Goal: Information Seeking & Learning: Find specific fact

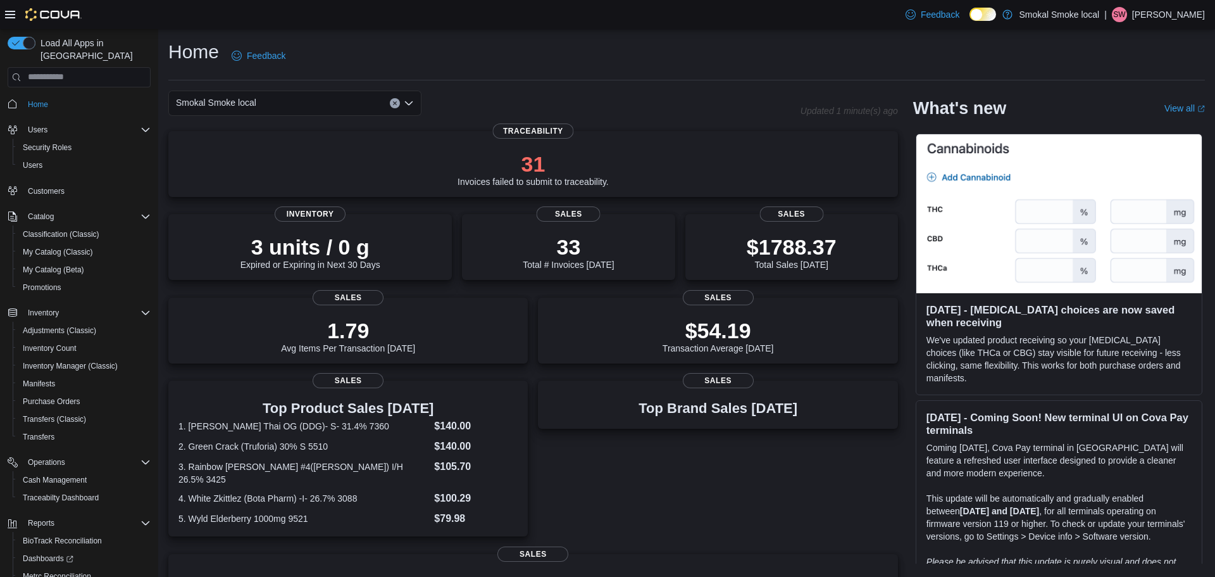
click at [393, 108] on div "Smokal Smoke local" at bounding box center [294, 103] width 253 height 25
click at [393, 108] on button "Clear input" at bounding box center [395, 103] width 10 height 10
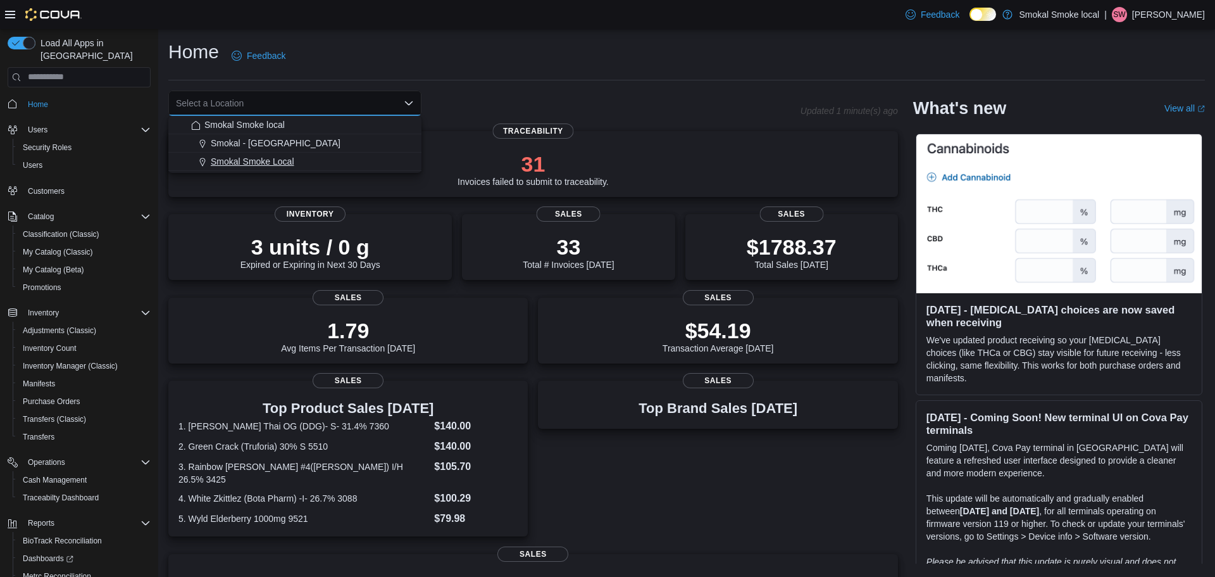
click at [260, 163] on span "Smokal Smoke Local" at bounding box center [253, 161] width 84 height 13
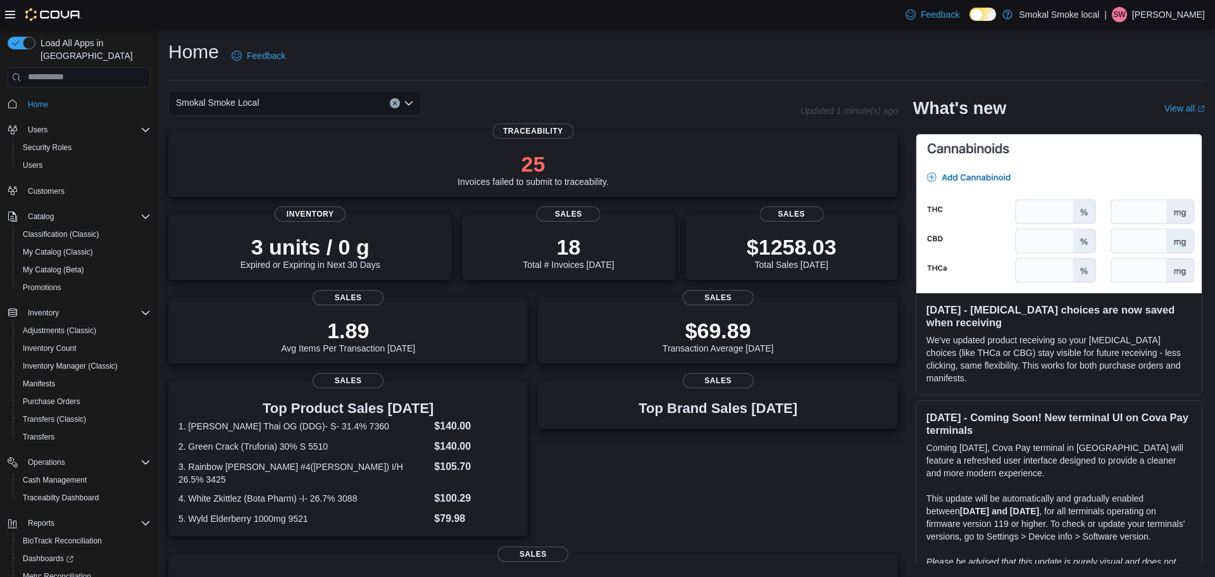
click at [278, 110] on div "Smokal Smoke Local Combo box. Selected. Smokal Smoke Local. Press Backspace to …" at bounding box center [294, 103] width 253 height 25
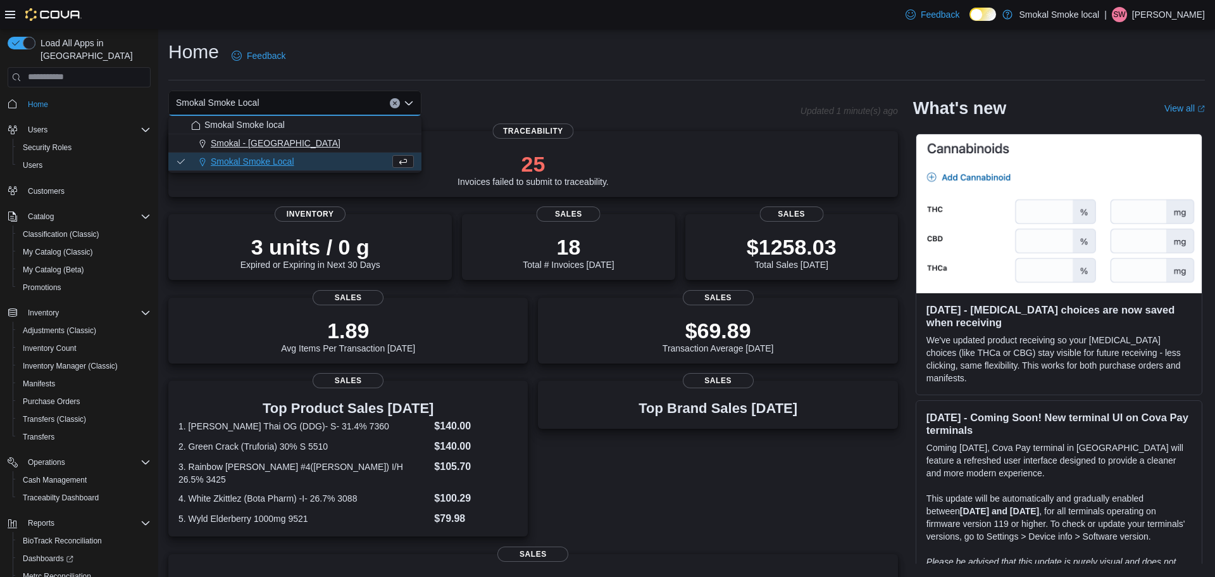
click at [281, 147] on div "Smokal - Socorro" at bounding box center [302, 143] width 223 height 13
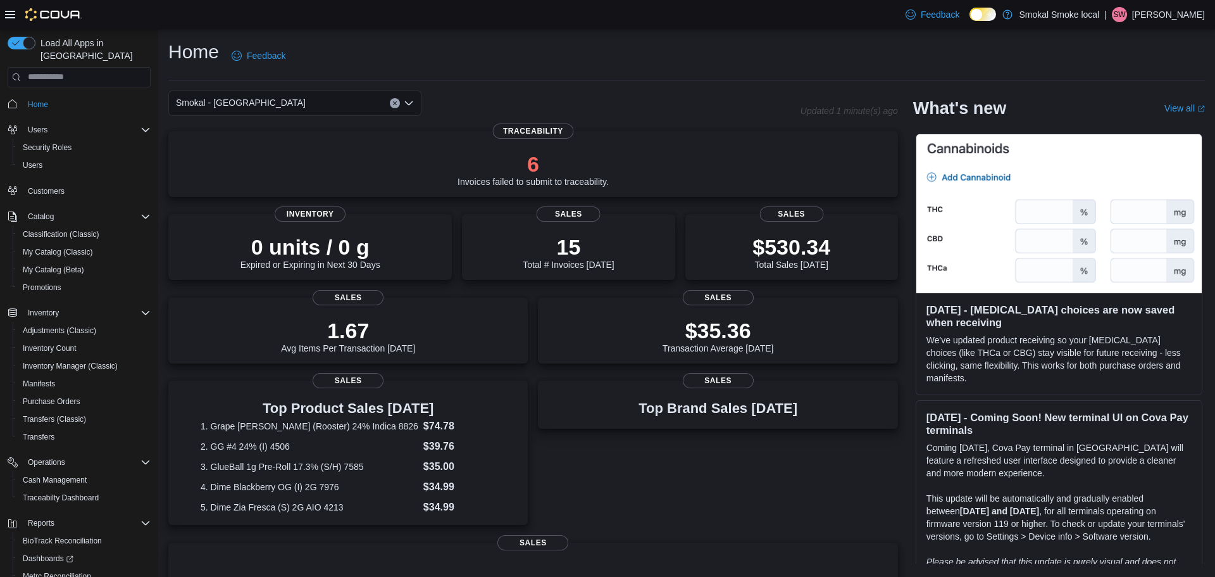
click at [310, 98] on div "Smokal - Socorro" at bounding box center [294, 103] width 253 height 25
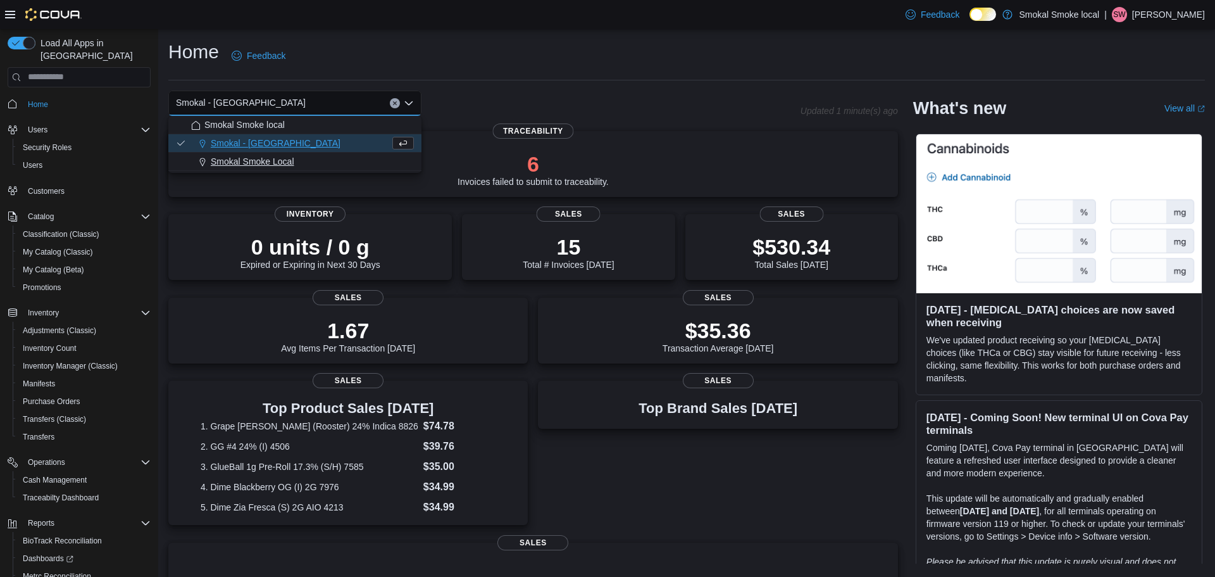
click at [291, 160] on span "Smokal Smoke Local" at bounding box center [253, 161] width 84 height 13
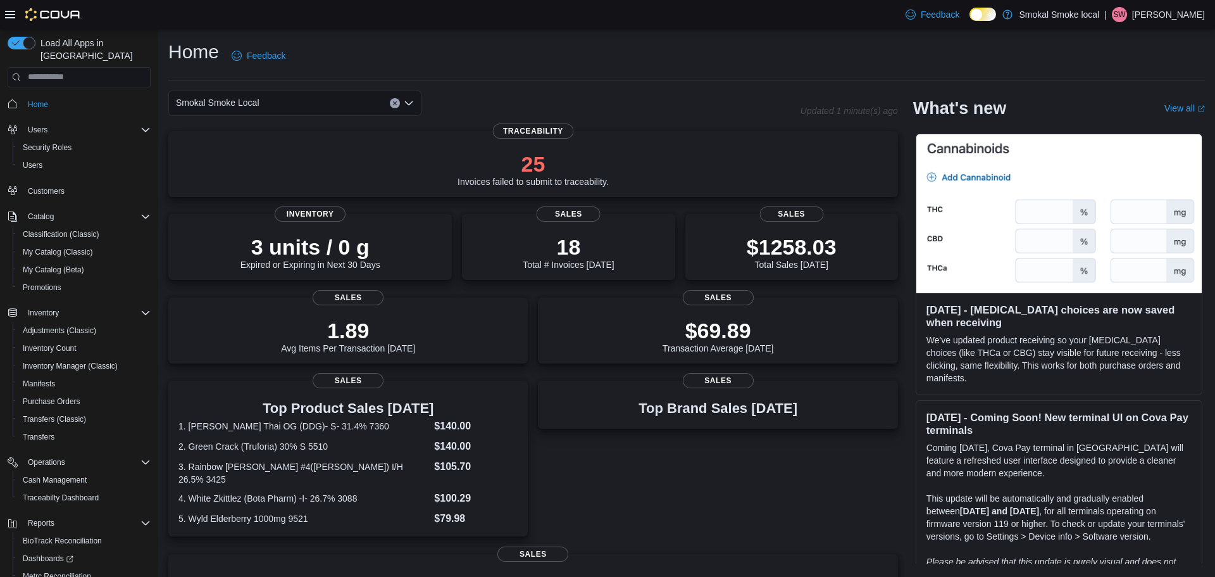
click at [395, 103] on icon "Clear input" at bounding box center [394, 102] width 3 height 3
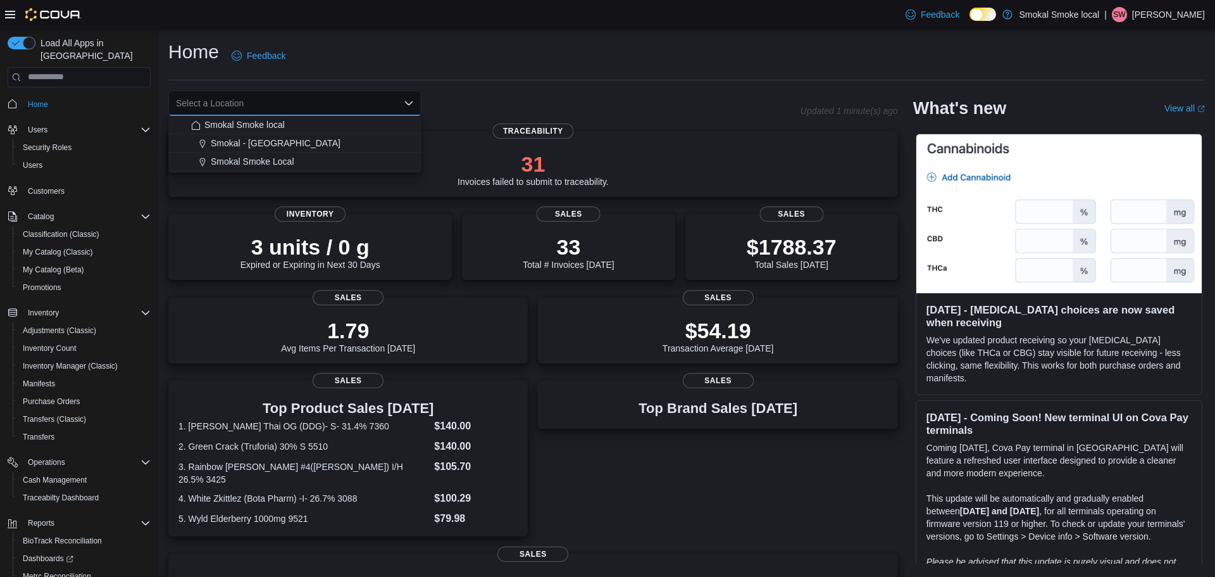
click at [494, 31] on div "Home Feedback Select a Location Combo box. Selected. Combo box input. Select a …" at bounding box center [686, 425] width 1057 height 793
